Goal: Obtain resource: Obtain resource

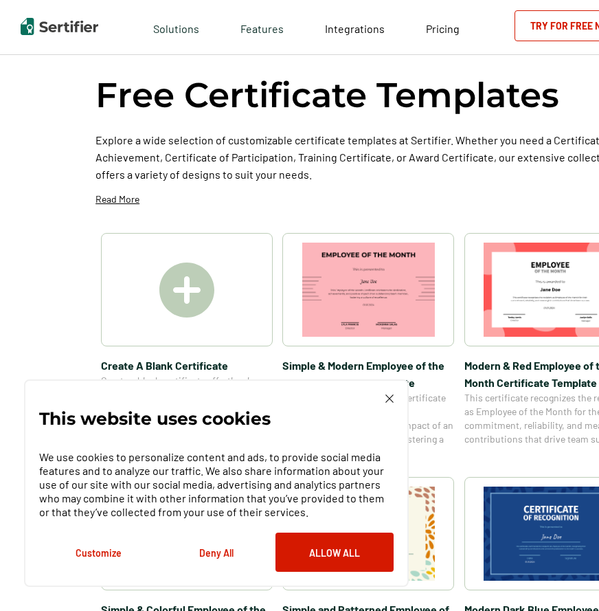
scroll to position [67, 0]
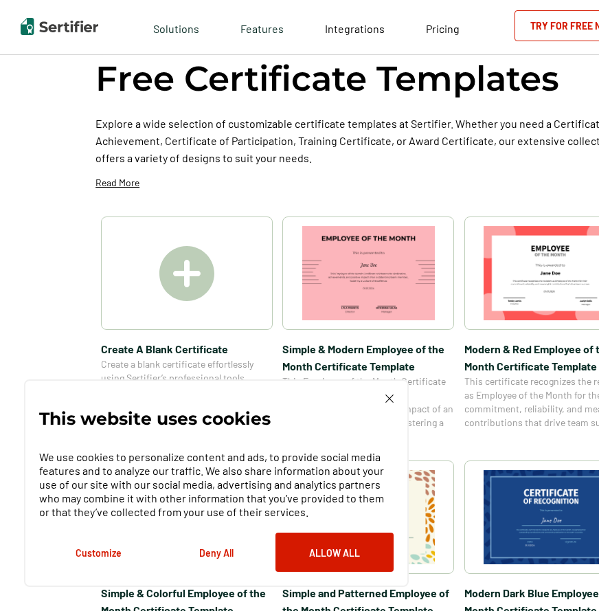
click at [392, 401] on img at bounding box center [390, 399] width 8 height 8
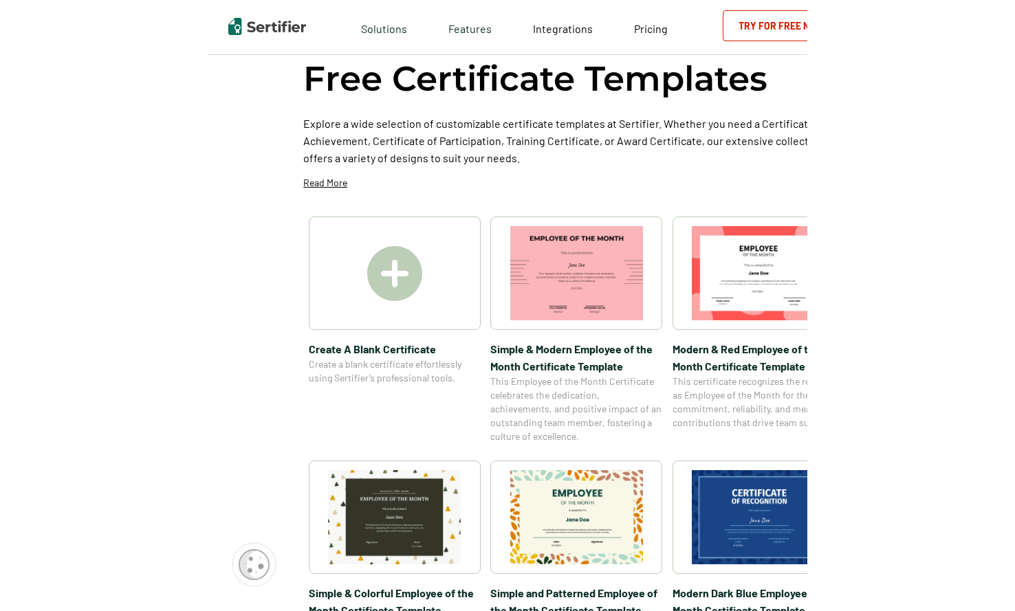
scroll to position [0, 0]
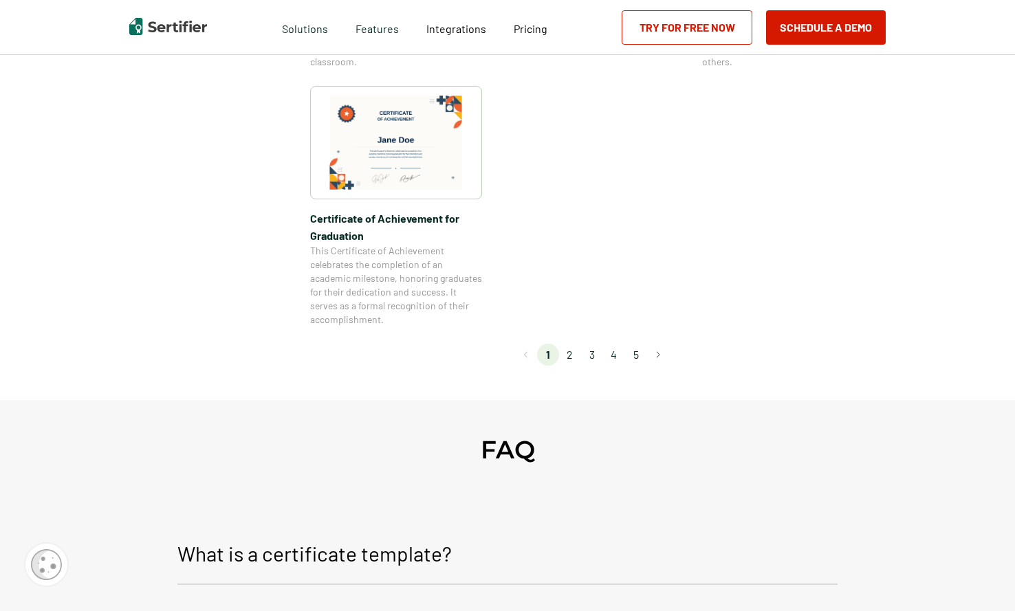
scroll to position [1232, 0]
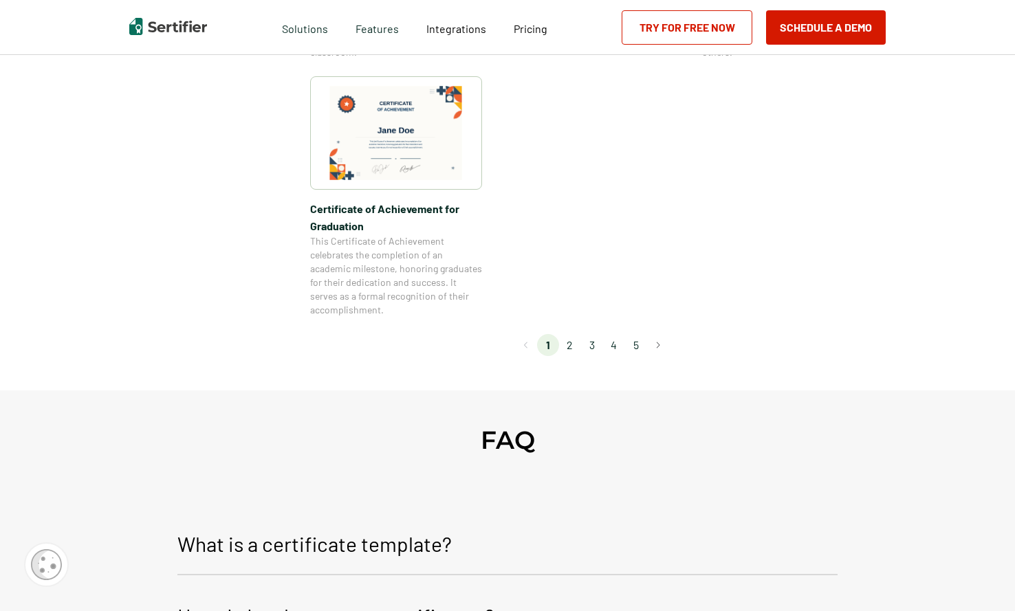
click at [571, 342] on li "2" at bounding box center [570, 345] width 22 height 22
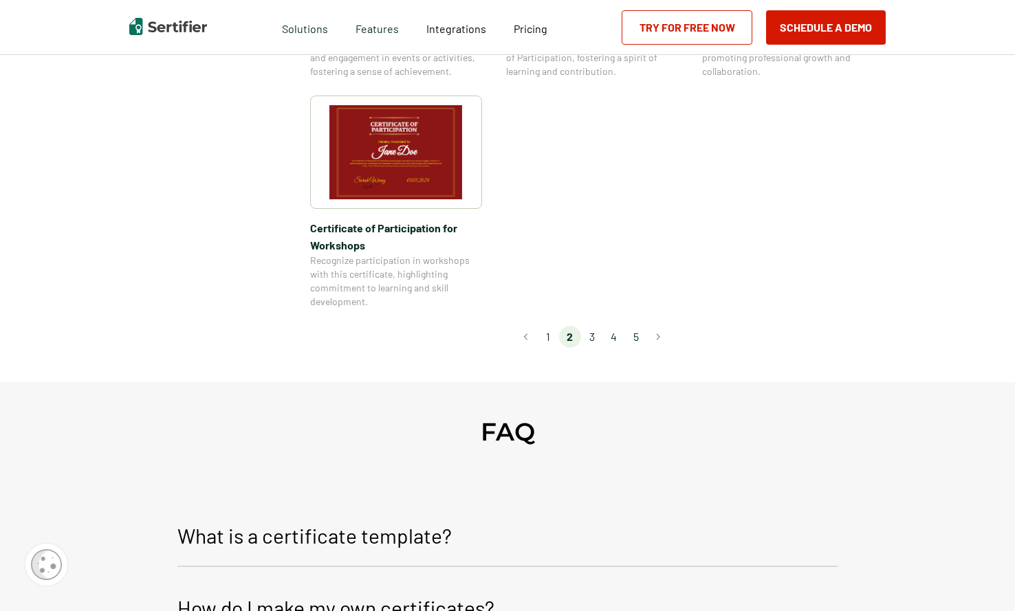
scroll to position [1252, 0]
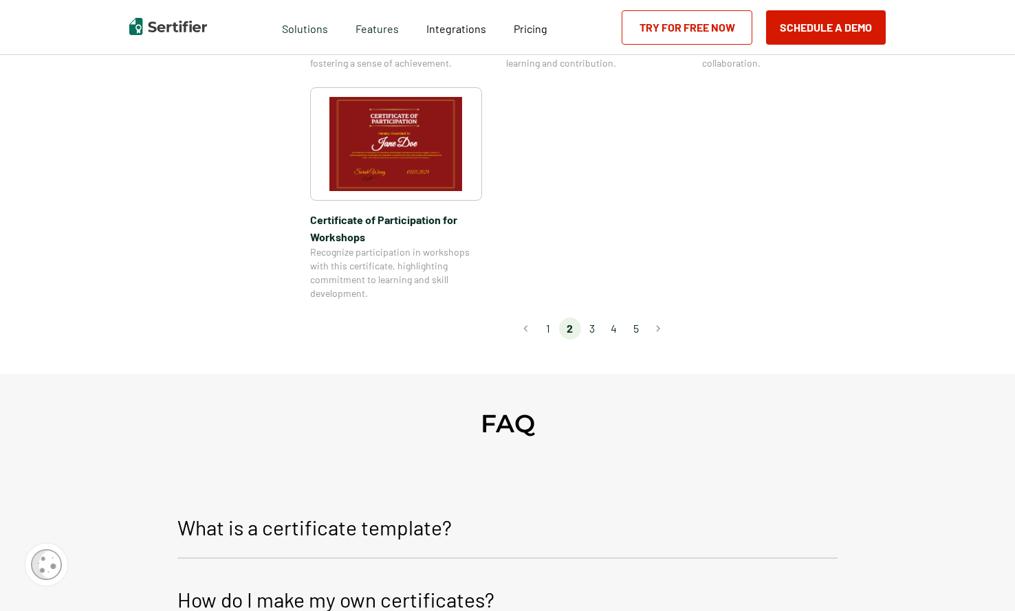
click at [590, 318] on li "3" at bounding box center [592, 329] width 22 height 22
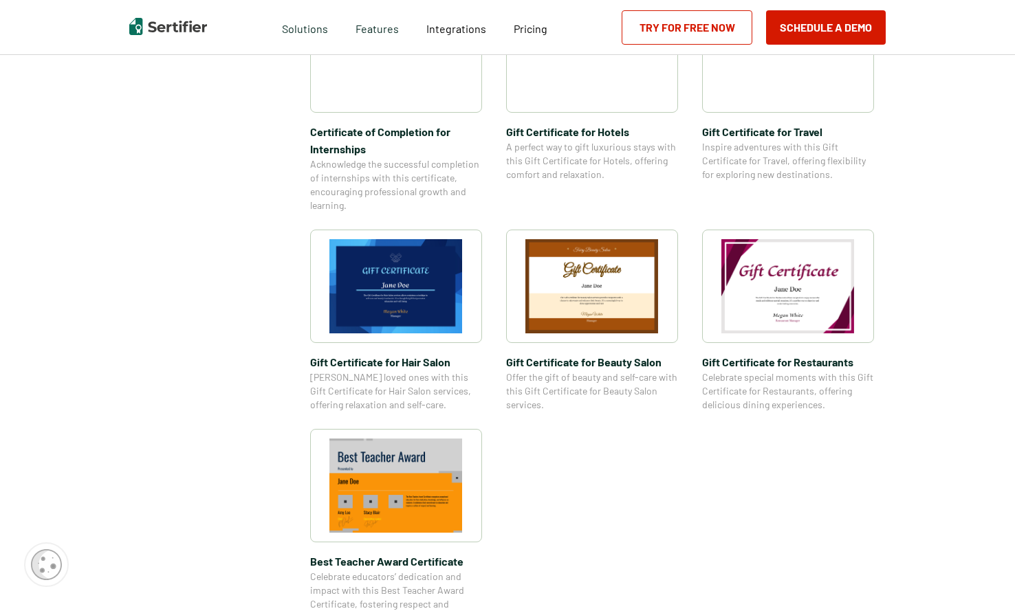
scroll to position [1090, 0]
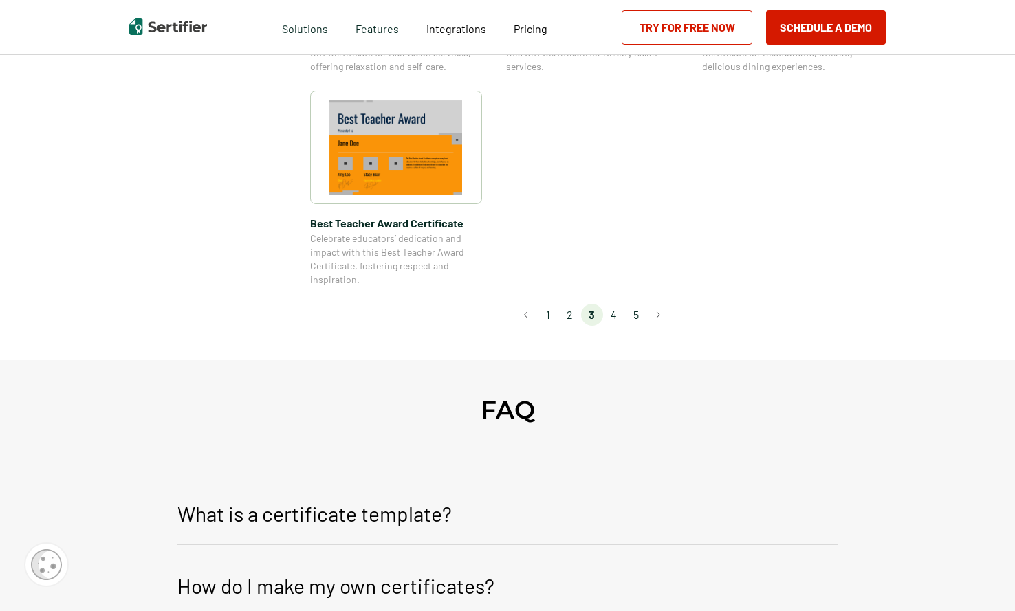
click at [599, 313] on li "4" at bounding box center [614, 315] width 22 height 22
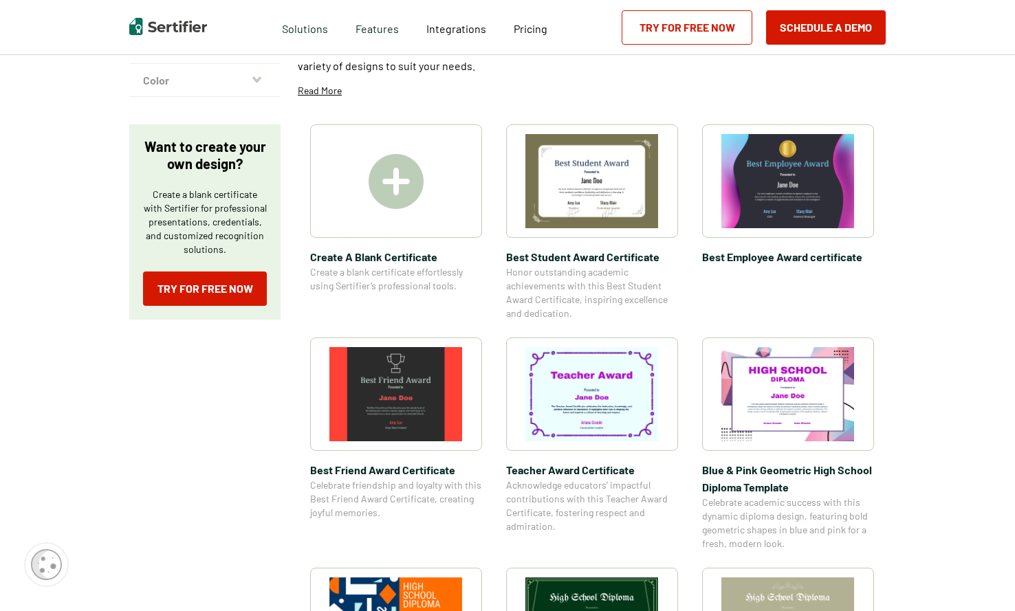
scroll to position [0, 0]
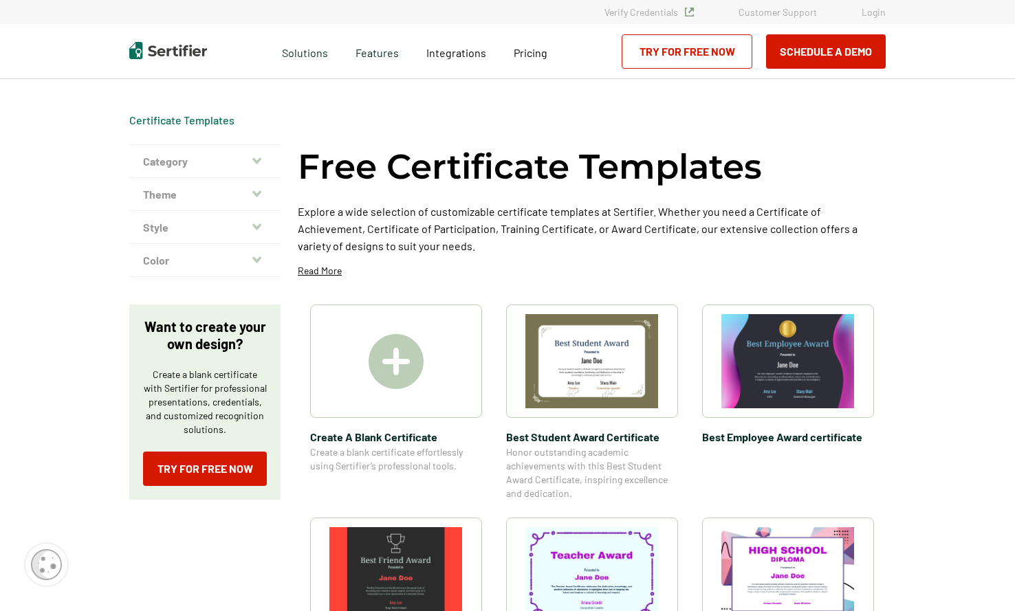
click at [165, 256] on button "Color" at bounding box center [204, 260] width 151 height 33
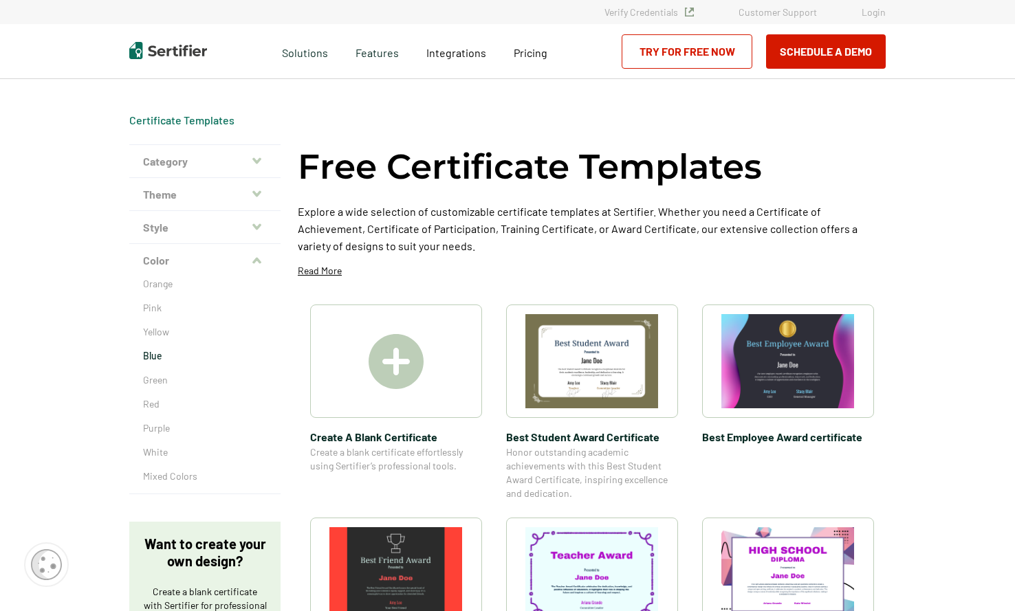
click at [156, 357] on p "Blue" at bounding box center [205, 356] width 124 height 14
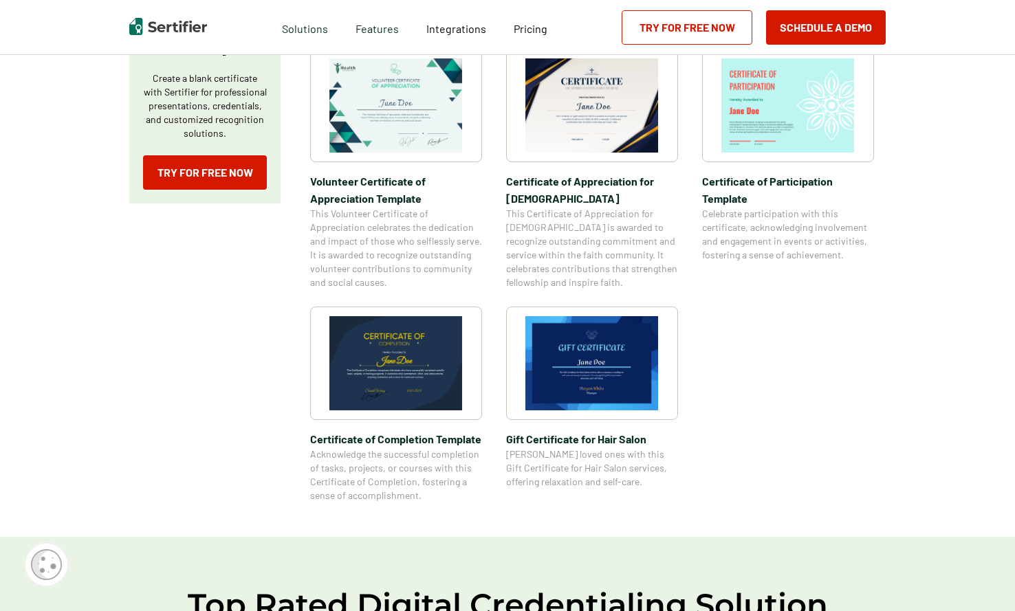
scroll to position [511, 0]
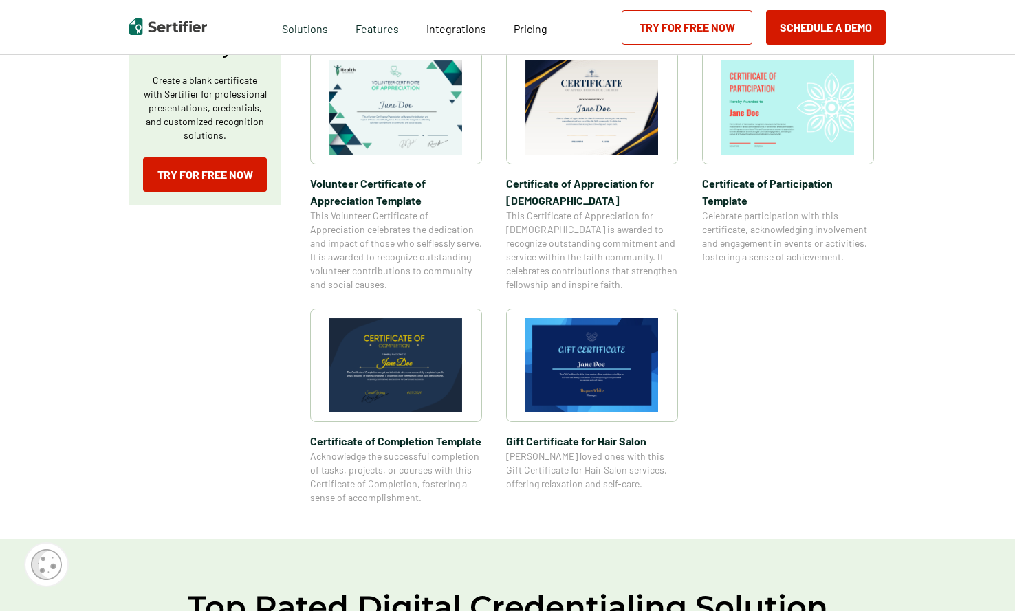
click at [596, 188] on span "Certificate of Appreciation for Church​" at bounding box center [592, 192] width 172 height 34
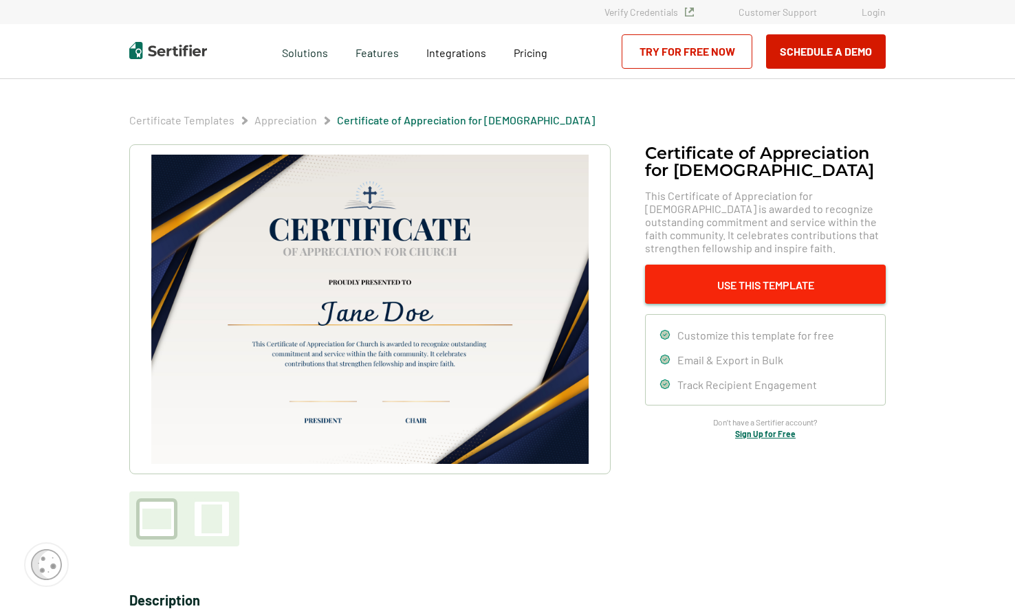
click at [599, 278] on button "Use This Template" at bounding box center [765, 284] width 241 height 39
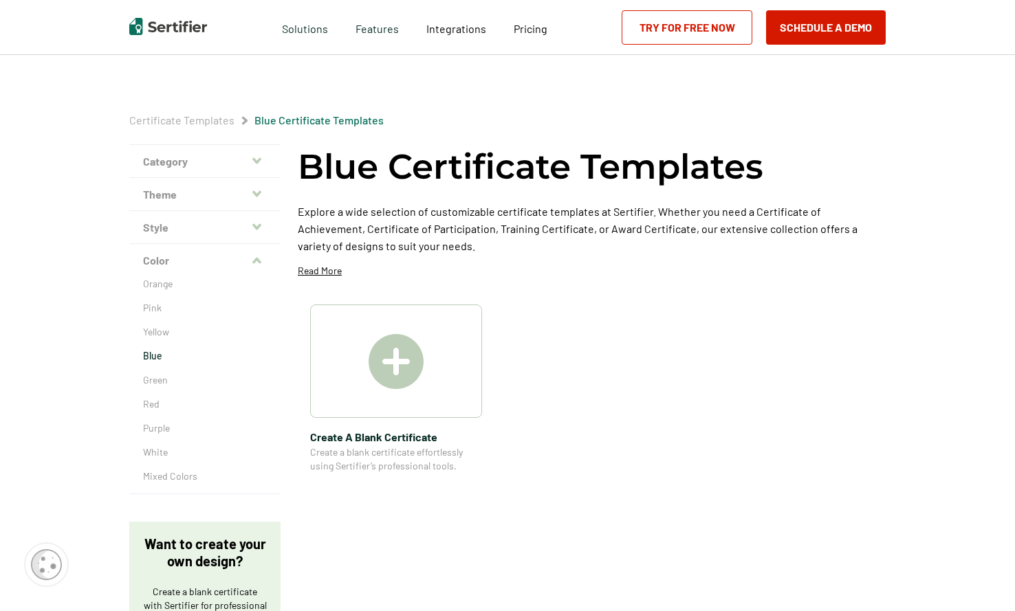
scroll to position [511, 0]
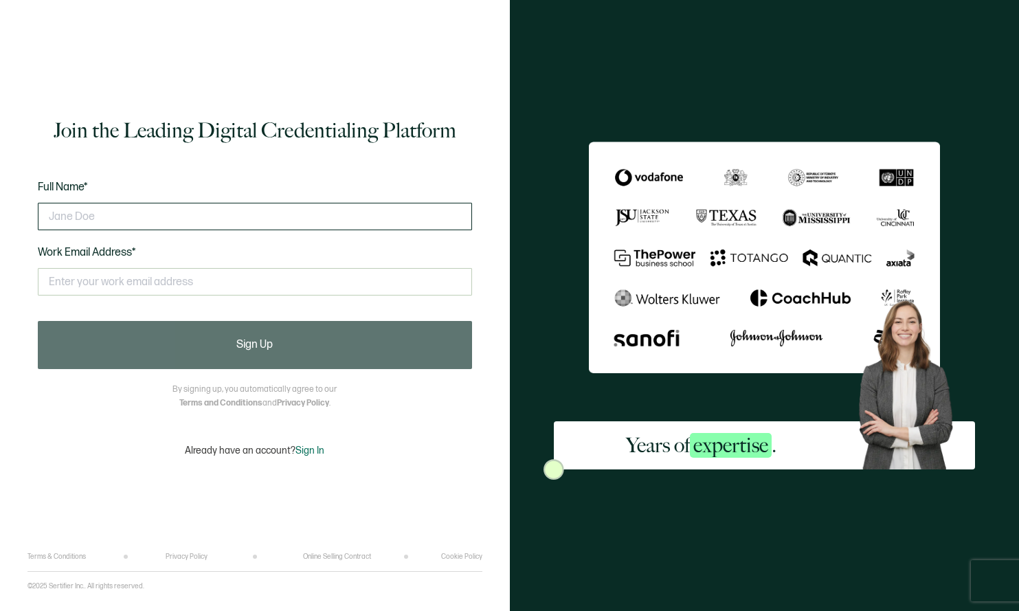
click at [237, 227] on input "text" at bounding box center [255, 216] width 434 height 27
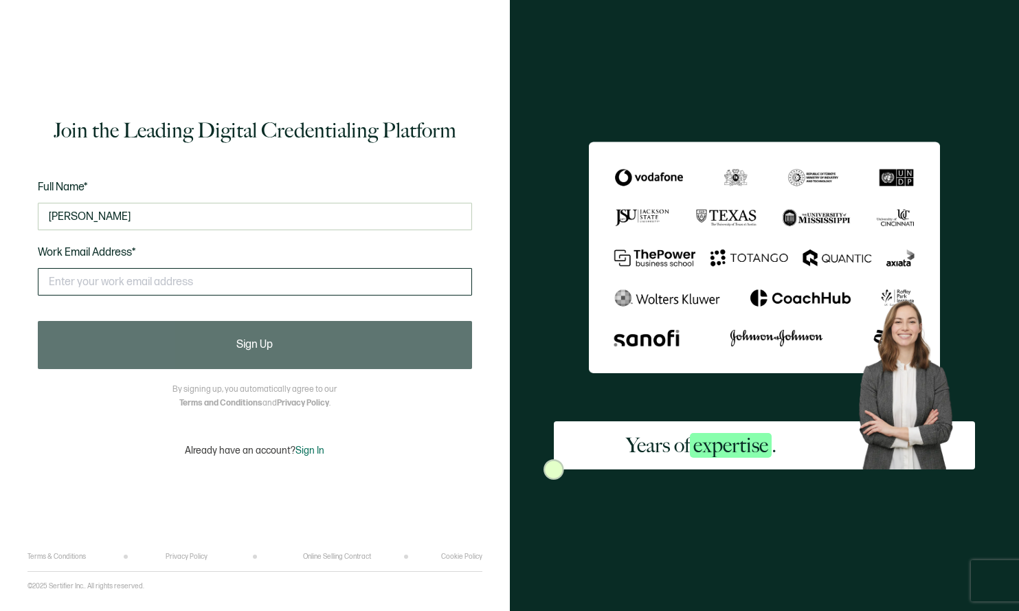
type input "[PERSON_NAME]"
click at [201, 278] on input "text" at bounding box center [255, 281] width 434 height 27
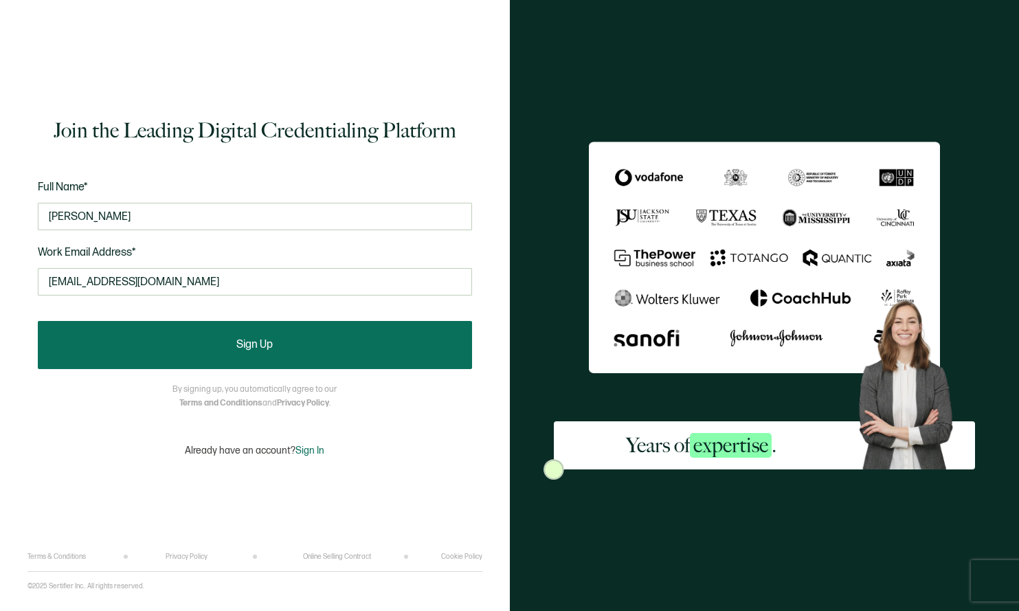
type input "[EMAIL_ADDRESS][DOMAIN_NAME]"
click at [195, 344] on button "Sign Up" at bounding box center [255, 345] width 434 height 48
